Goal: Information Seeking & Learning: Understand process/instructions

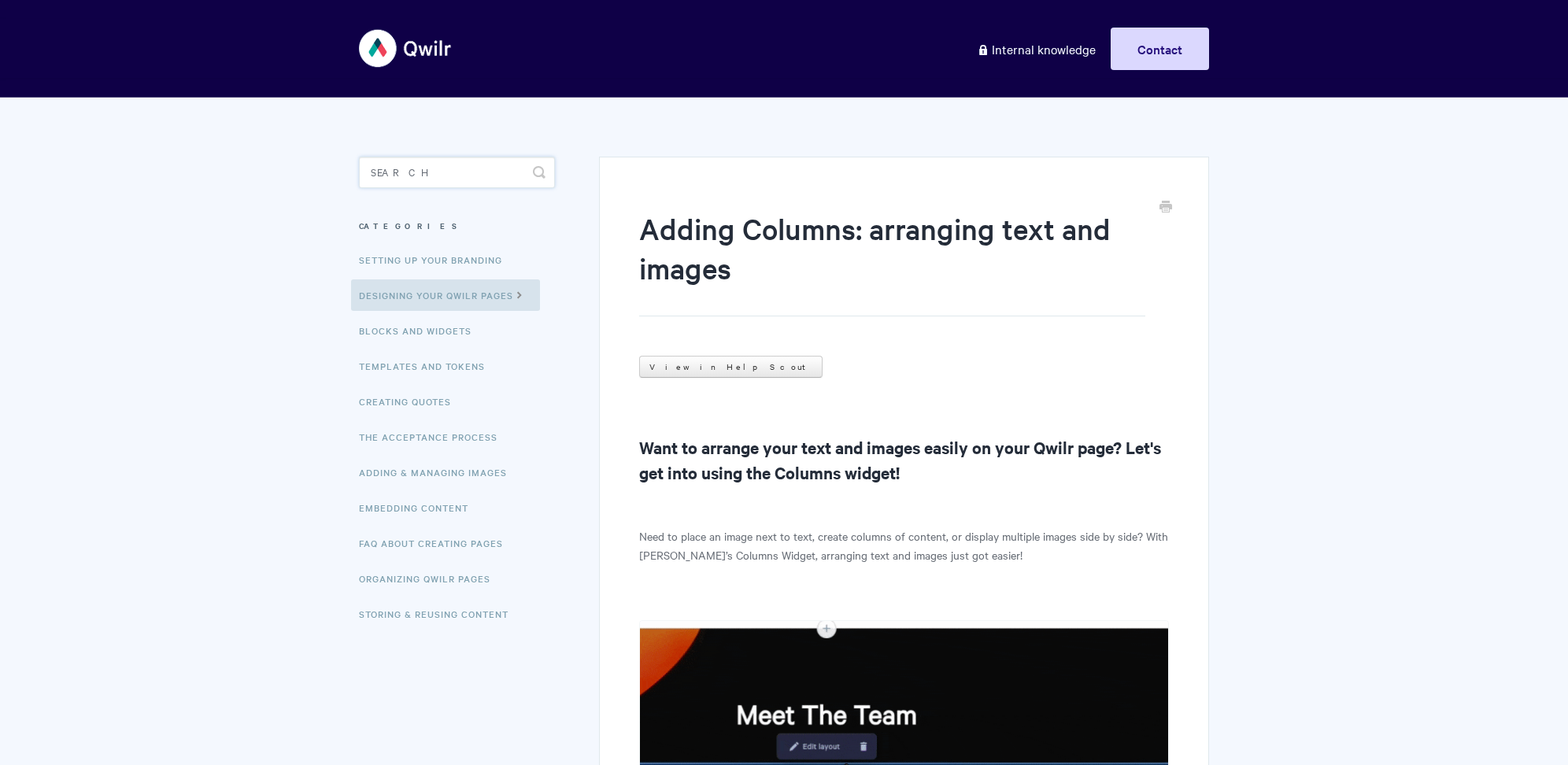
click at [447, 183] on input "Search" at bounding box center [458, 172] width 196 height 32
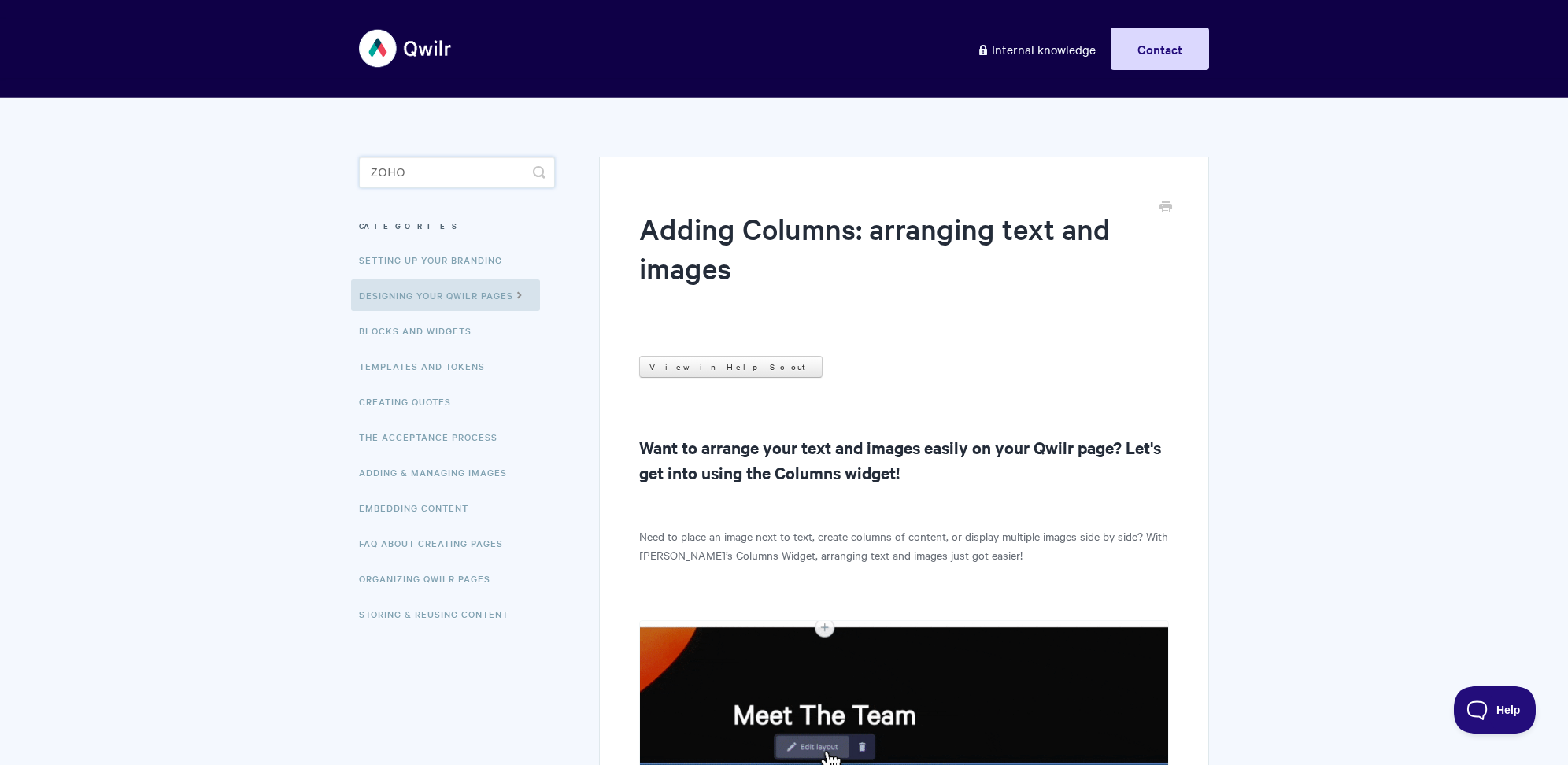
type input "zoho"
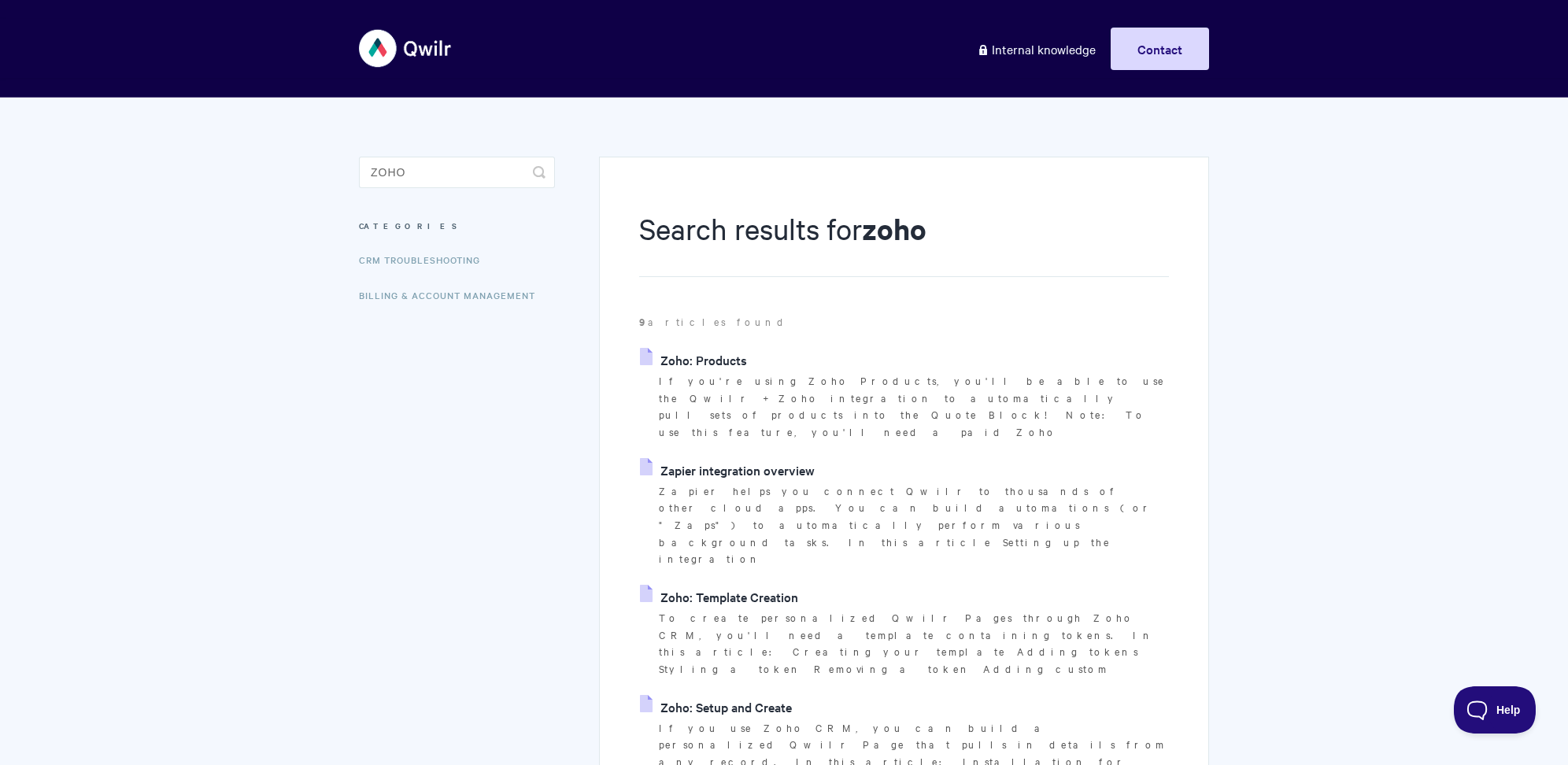
click at [724, 695] on link "Zoho: Setup and Create" at bounding box center [715, 707] width 152 height 24
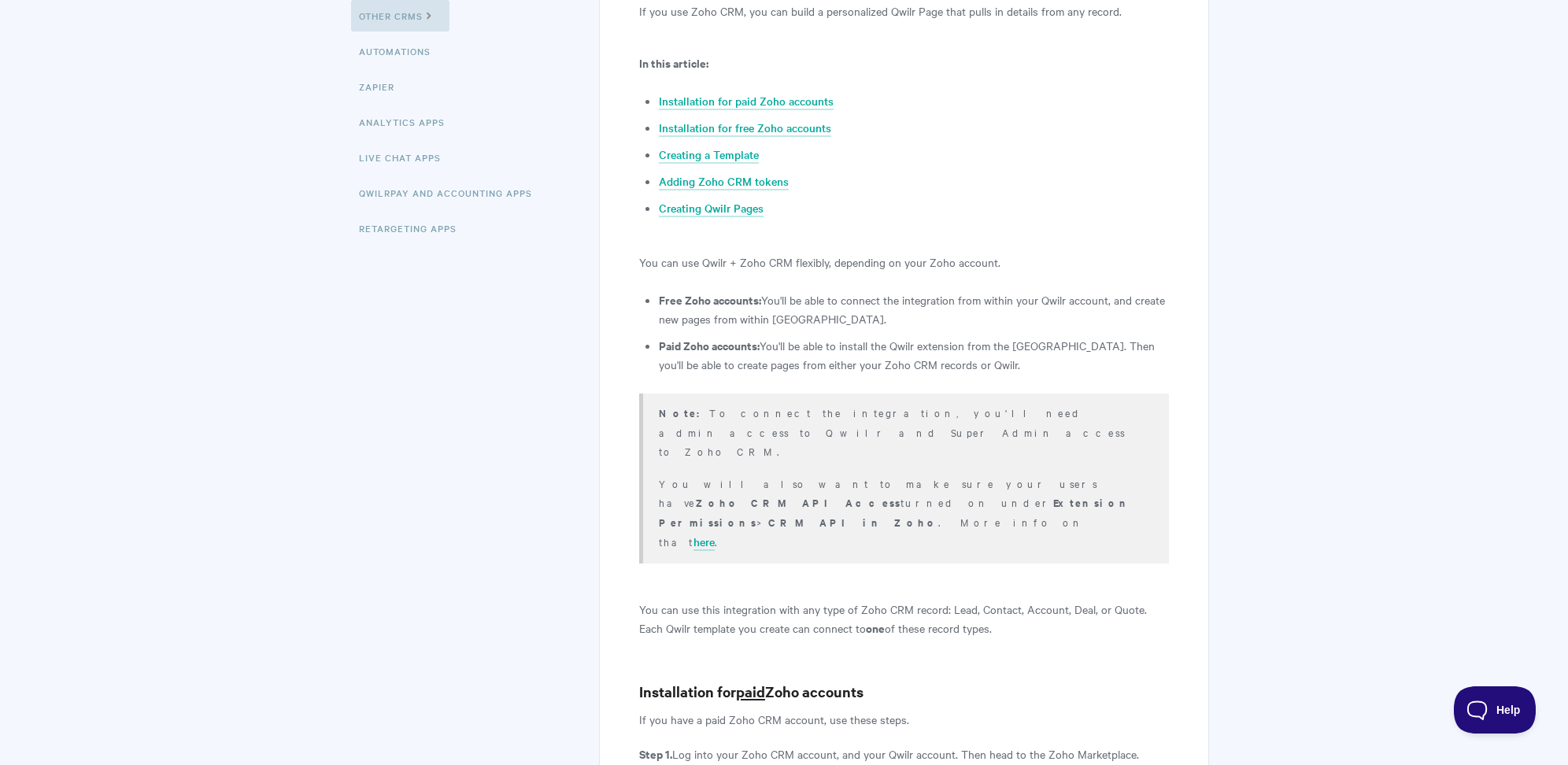
scroll to position [352, 0]
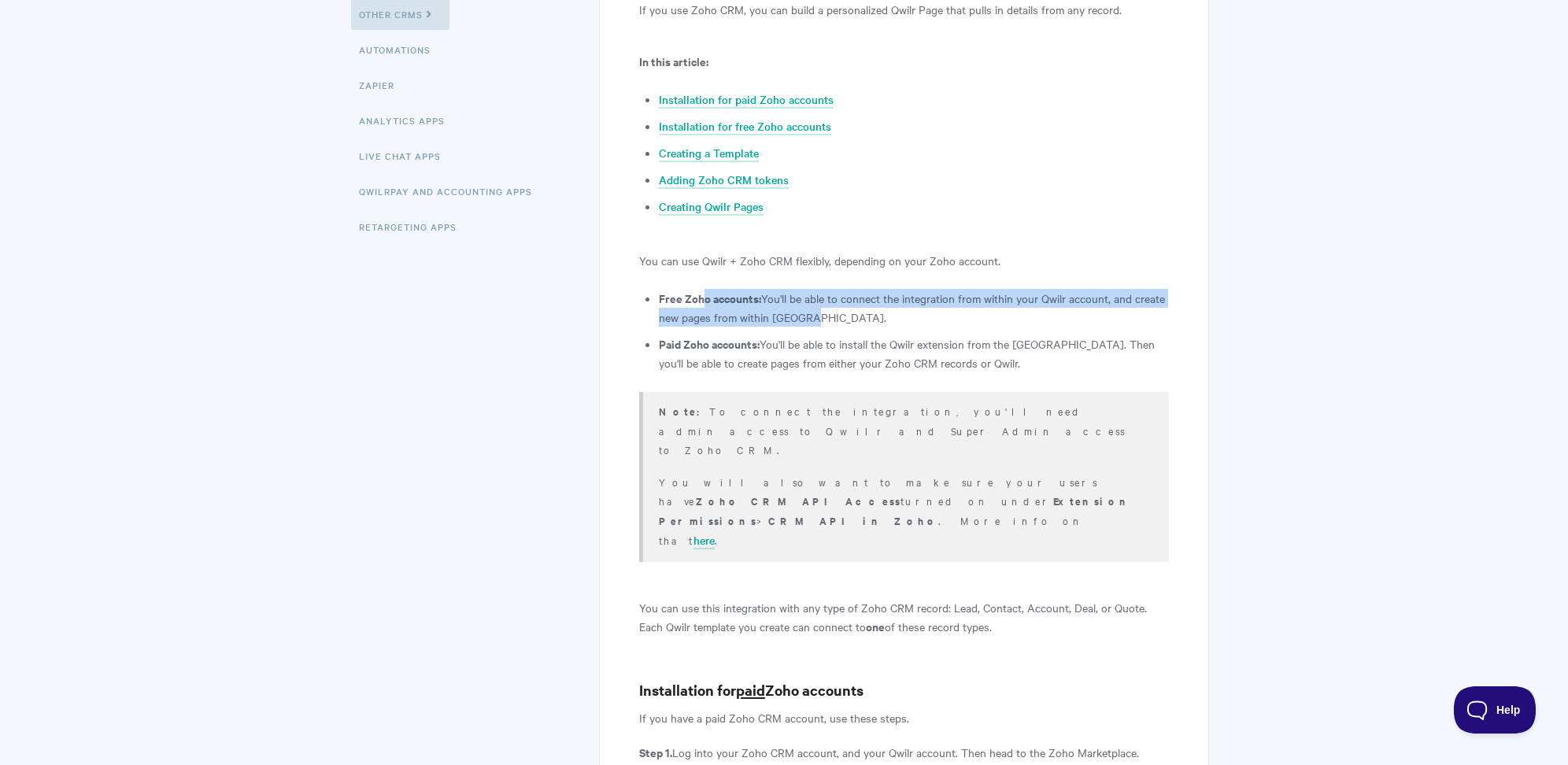
drag, startPoint x: 806, startPoint y: 312, endPoint x: 707, endPoint y: 295, distance: 100.4
click at [707, 295] on li "Free Zoho accounts: You'll be able to connect the integration from within your …" at bounding box center [913, 307] width 510 height 38
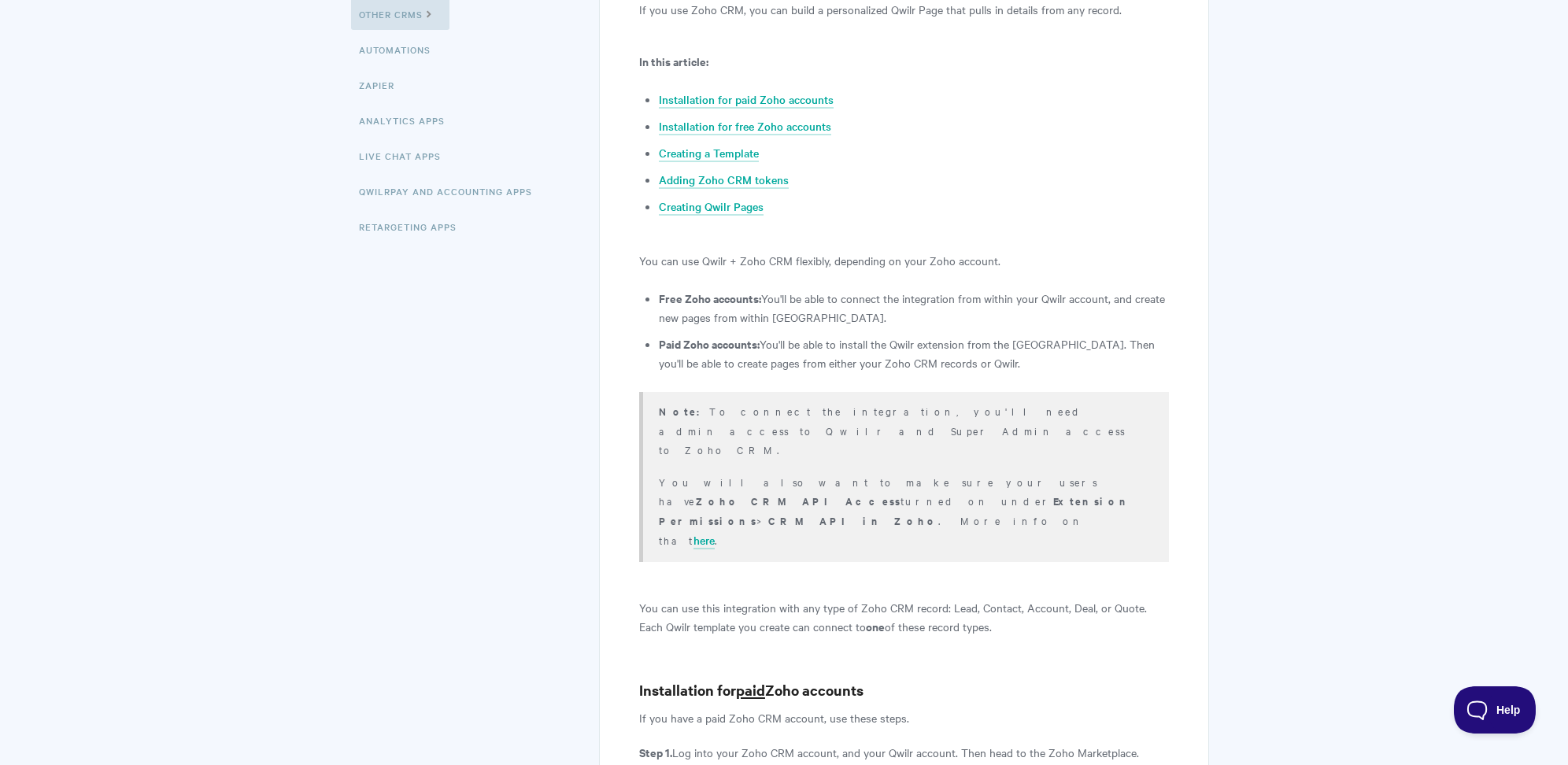
drag, startPoint x: 798, startPoint y: 409, endPoint x: 917, endPoint y: 409, distance: 119.0
click at [921, 409] on p "Note: To connect the integration, you'll need admin access to Qwilr and Super A…" at bounding box center [904, 430] width 491 height 58
drag, startPoint x: 801, startPoint y: 410, endPoint x: 1149, endPoint y: 410, distance: 348.0
click at [1149, 410] on p "Note: To connect the integration, you'll need admin access to Qwilr and Super A…" at bounding box center [904, 430] width 491 height 58
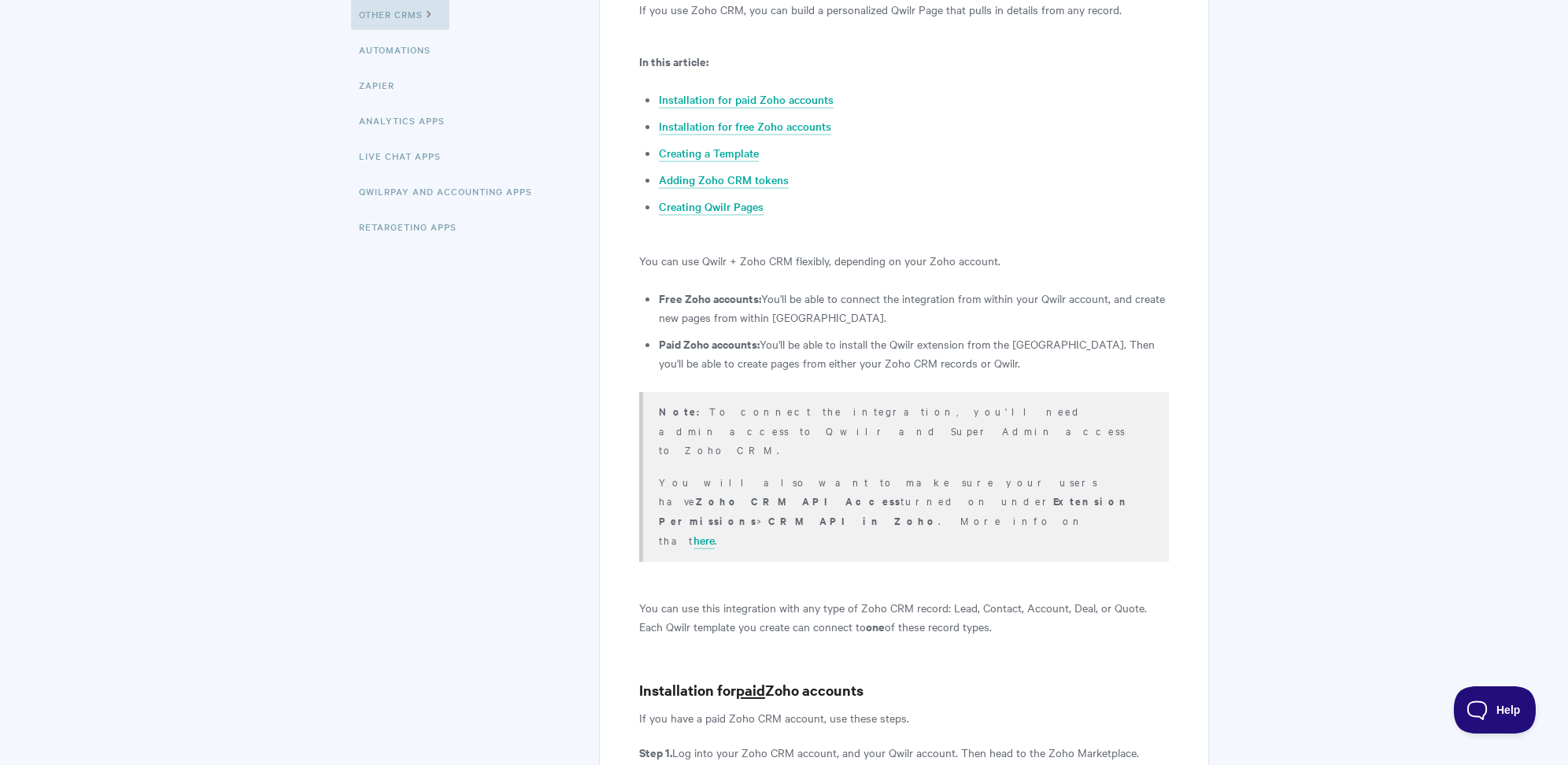
copy p "you'll need admin access to Qwilr and Super Admin access to Zoho CRM."
